Goal: Transaction & Acquisition: Purchase product/service

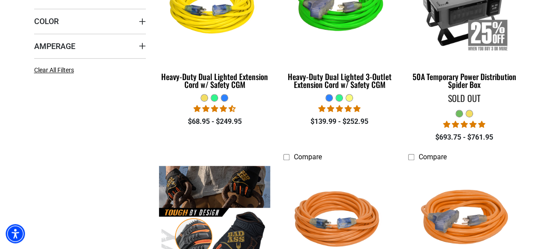
scroll to position [325, 0]
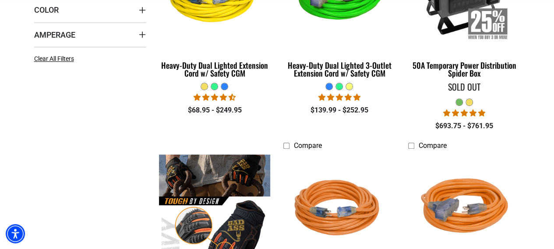
drag, startPoint x: 557, startPoint y: 22, endPoint x: 560, endPoint y: 91, distance: 68.5
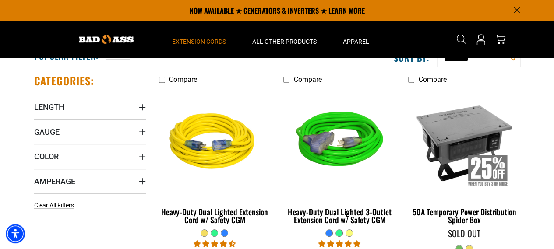
scroll to position [185, 0]
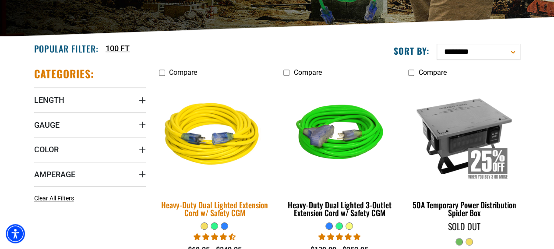
click at [210, 208] on div "Heavy-Duty Dual Lighted Extension Cord w/ Safety CGM" at bounding box center [215, 209] width 112 height 16
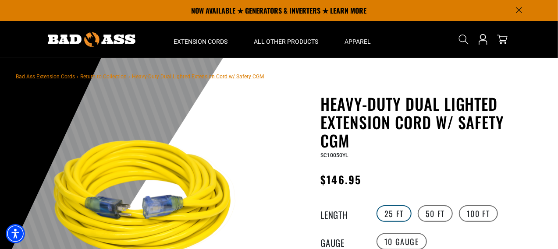
click at [395, 215] on label "25 FT" at bounding box center [393, 214] width 35 height 17
